Goal: Task Accomplishment & Management: Use online tool/utility

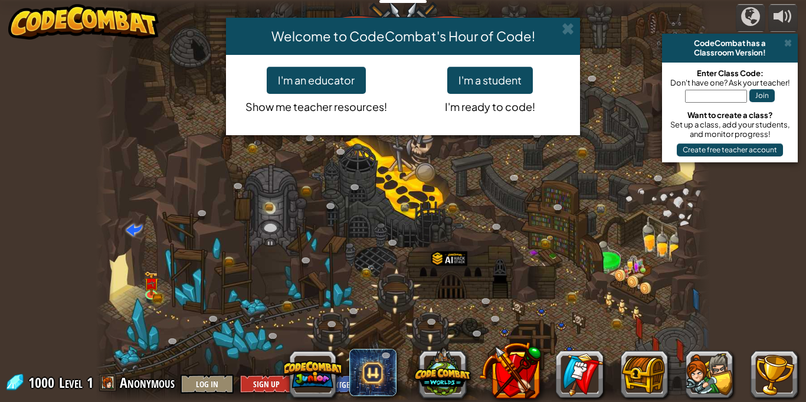
drag, startPoint x: 200, startPoint y: 319, endPoint x: 84, endPoint y: 293, distance: 119.3
click at [84, 293] on div "Welcome to CodeCombat's Hour of Code! I'm an educator Show me teacher resources…" at bounding box center [403, 201] width 806 height 402
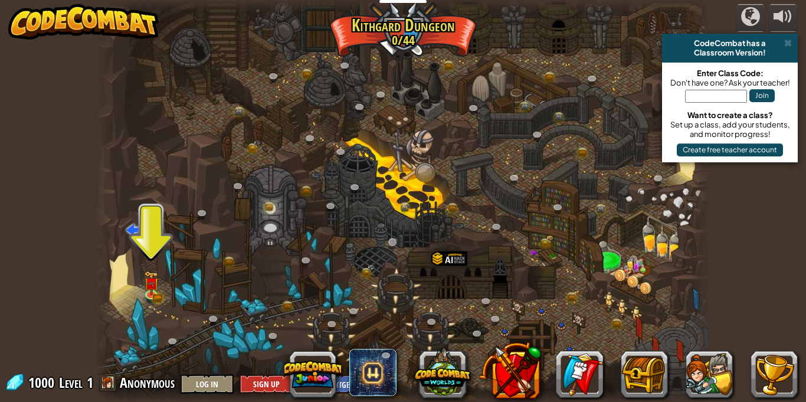
drag, startPoint x: 448, startPoint y: 244, endPoint x: 394, endPoint y: 242, distance: 53.7
click at [394, 242] on div "Twisted Canyon (Locked) Challenge: collect the most gold using all the programm…" at bounding box center [403, 201] width 615 height 402
click at [147, 282] on img at bounding box center [151, 277] width 9 height 9
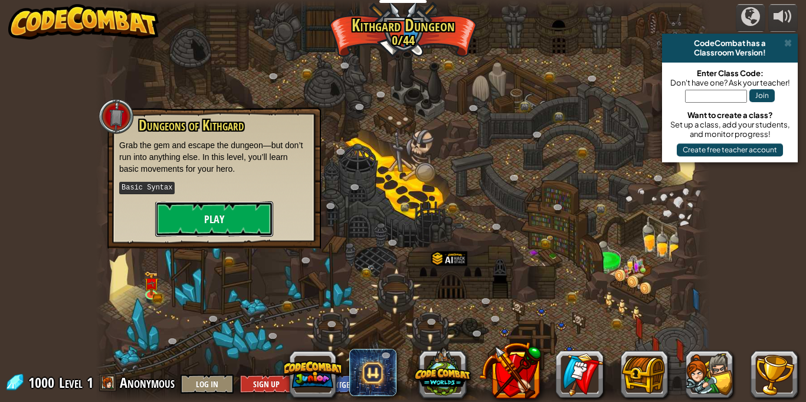
click at [196, 224] on button "Play" at bounding box center [214, 218] width 118 height 35
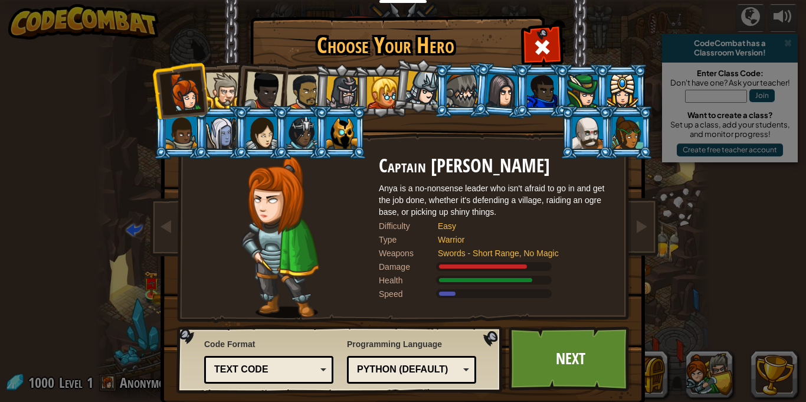
click at [280, 91] on div at bounding box center [263, 90] width 39 height 39
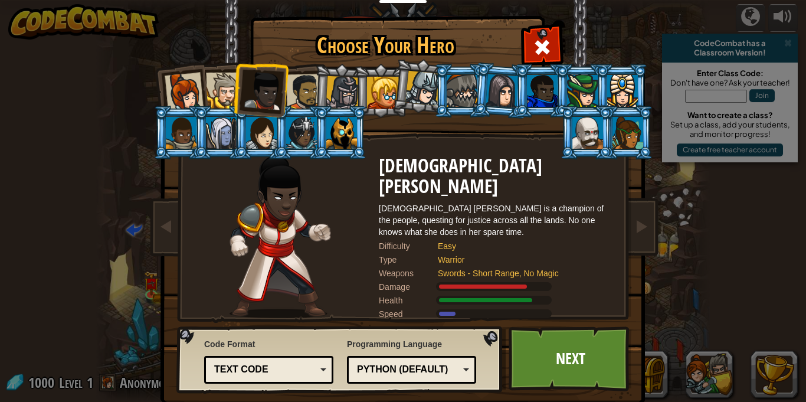
click at [308, 92] on div at bounding box center [304, 92] width 37 height 37
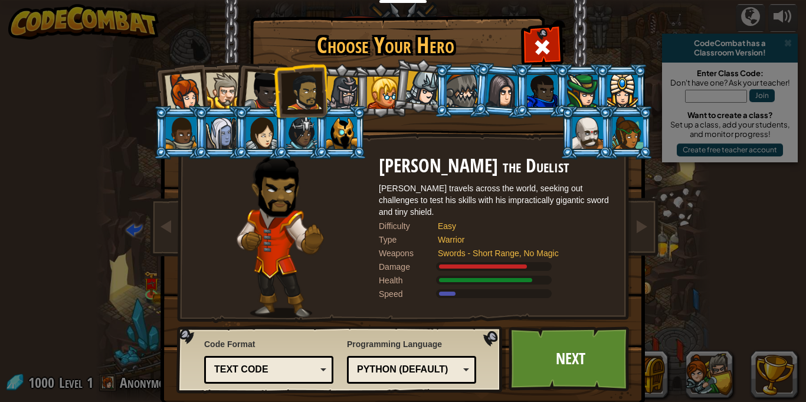
click at [330, 123] on div at bounding box center [341, 133] width 31 height 32
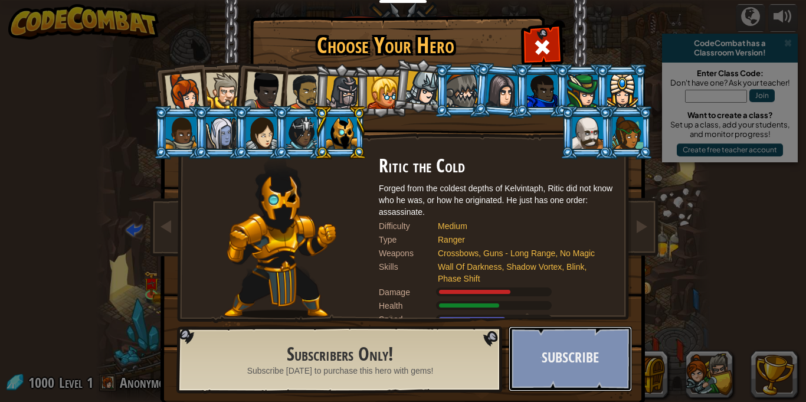
click at [571, 355] on button "Subscribe" at bounding box center [570, 358] width 123 height 65
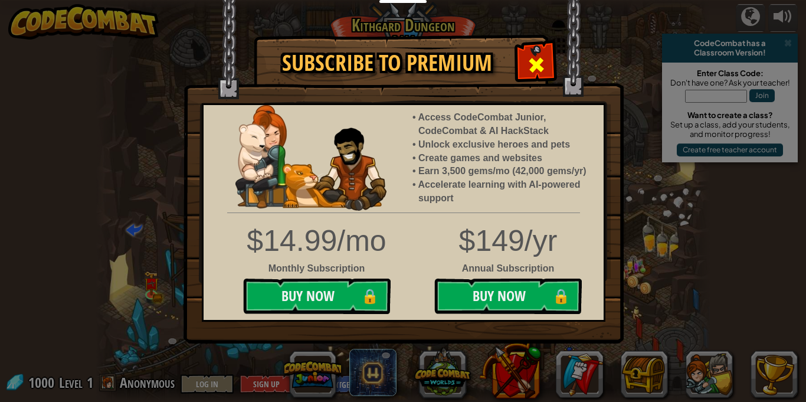
click at [542, 73] on span at bounding box center [536, 64] width 19 height 19
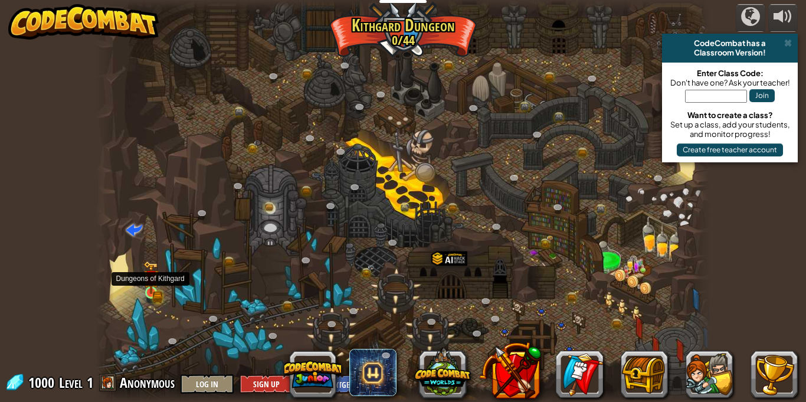
click at [152, 280] on img at bounding box center [151, 277] width 9 height 9
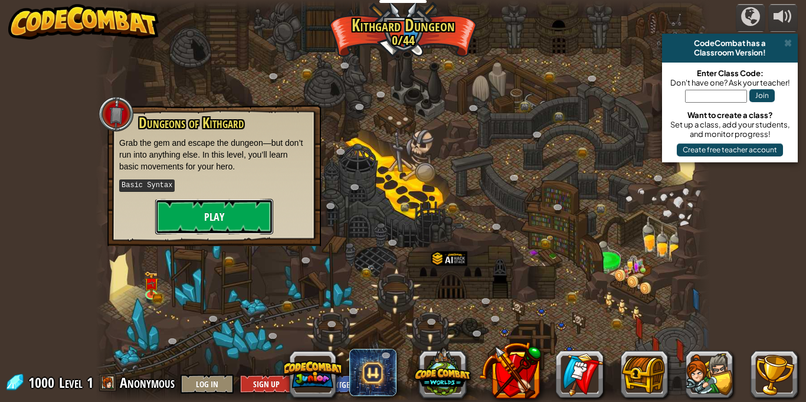
click at [194, 223] on button "Play" at bounding box center [214, 216] width 118 height 35
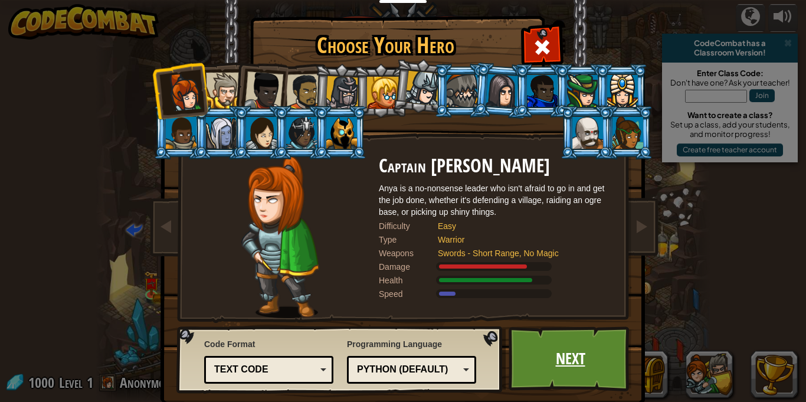
click at [574, 378] on link "Next" at bounding box center [570, 358] width 123 height 65
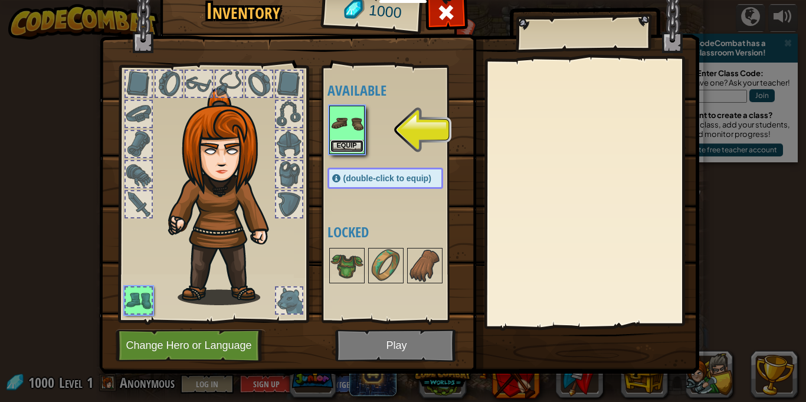
click at [345, 148] on button "Equip" at bounding box center [347, 146] width 33 height 12
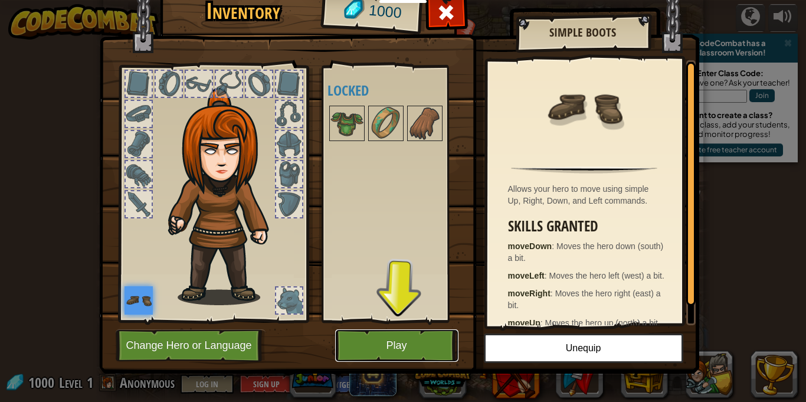
click at [423, 332] on button "Play" at bounding box center [396, 345] width 123 height 32
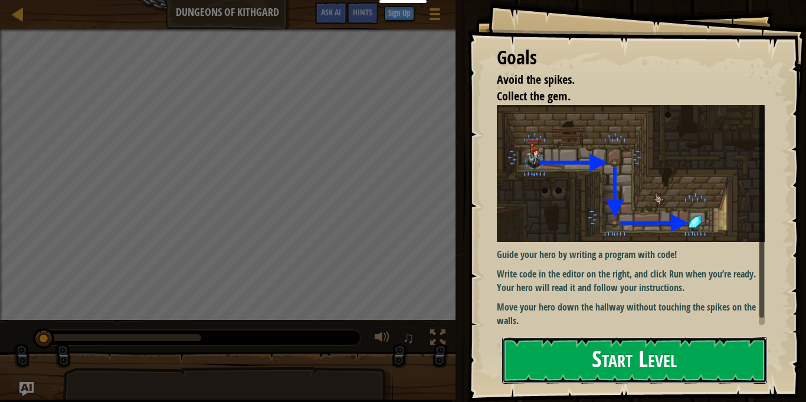
click at [664, 373] on button "Start Level" at bounding box center [634, 360] width 265 height 47
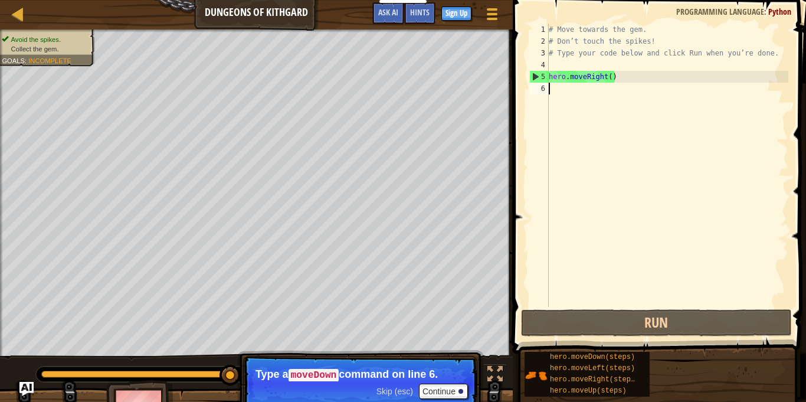
click at [293, 377] on code "moveDown" at bounding box center [314, 375] width 51 height 13
click at [437, 387] on button "Continue" at bounding box center [443, 391] width 49 height 15
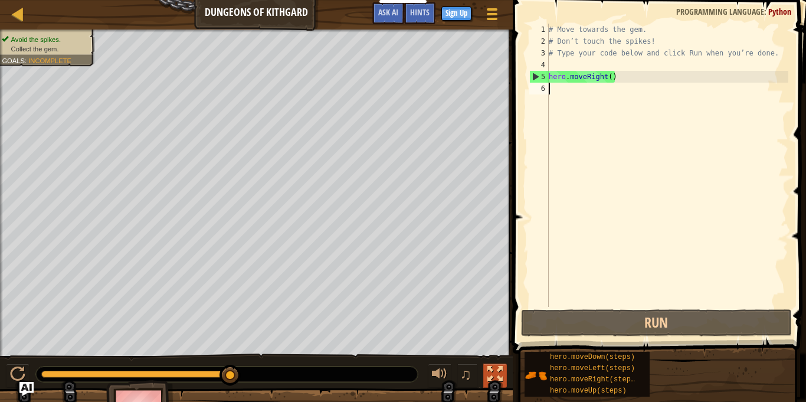
click at [493, 385] on button at bounding box center [495, 376] width 24 height 24
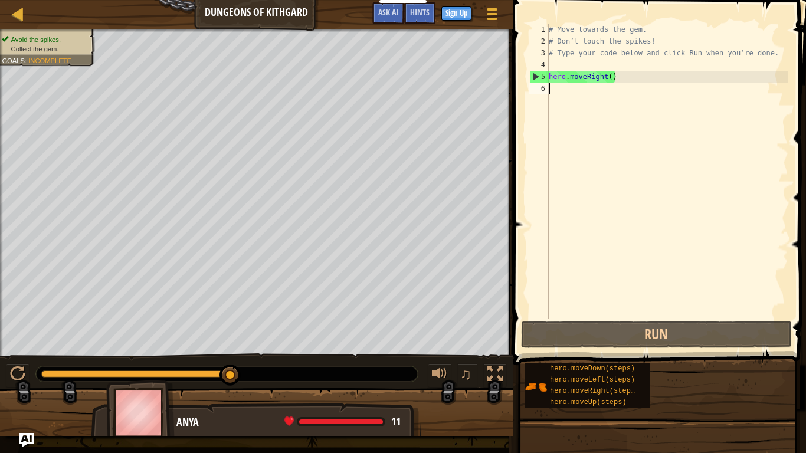
click at [565, 77] on div "# Move towards the gem. # Don’t touch the spikes! # Type your code below and cl…" at bounding box center [668, 183] width 242 height 319
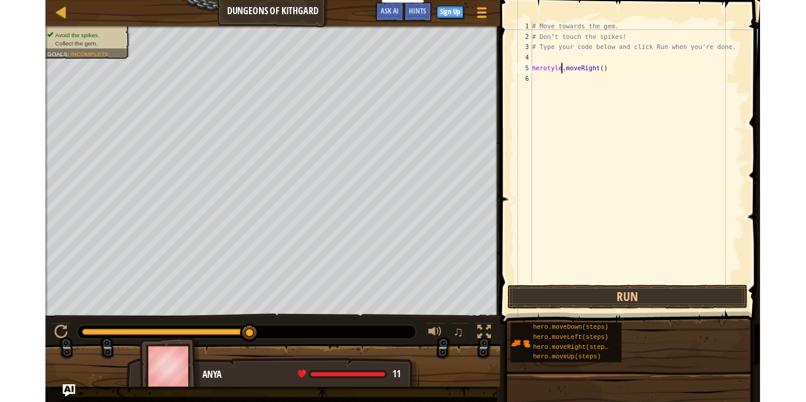
scroll to position [5, 5]
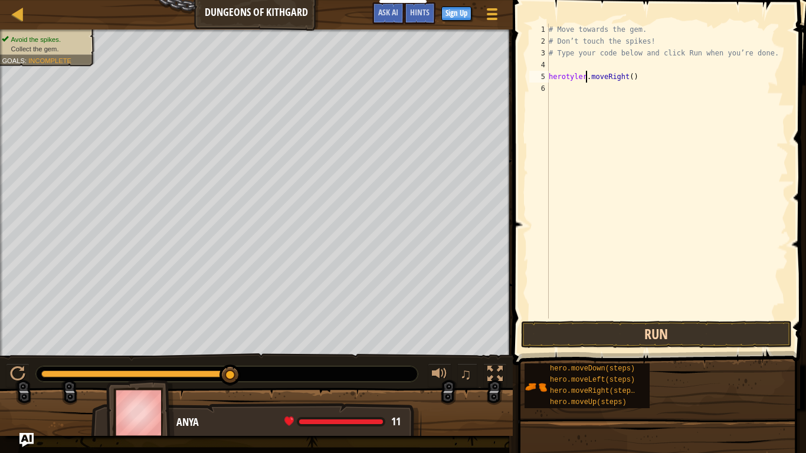
type textarea "herotyler.moveRight()"
click at [693, 338] on button "Run" at bounding box center [656, 334] width 271 height 27
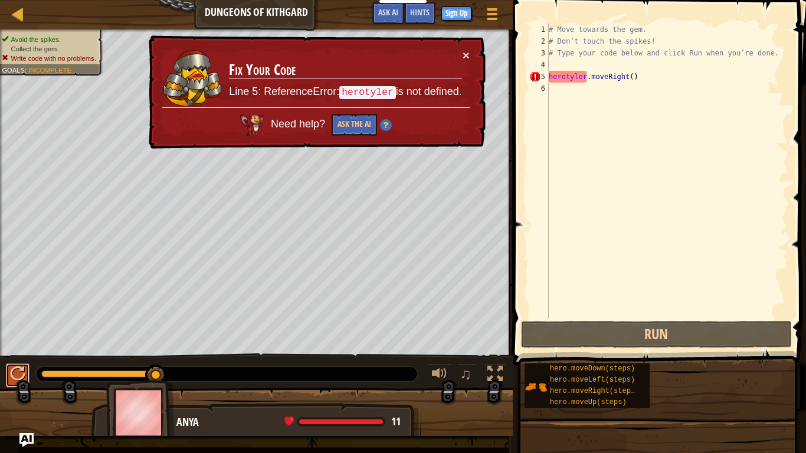
click at [19, 364] on button at bounding box center [18, 376] width 24 height 24
